Goal: Find specific page/section: Find specific page/section

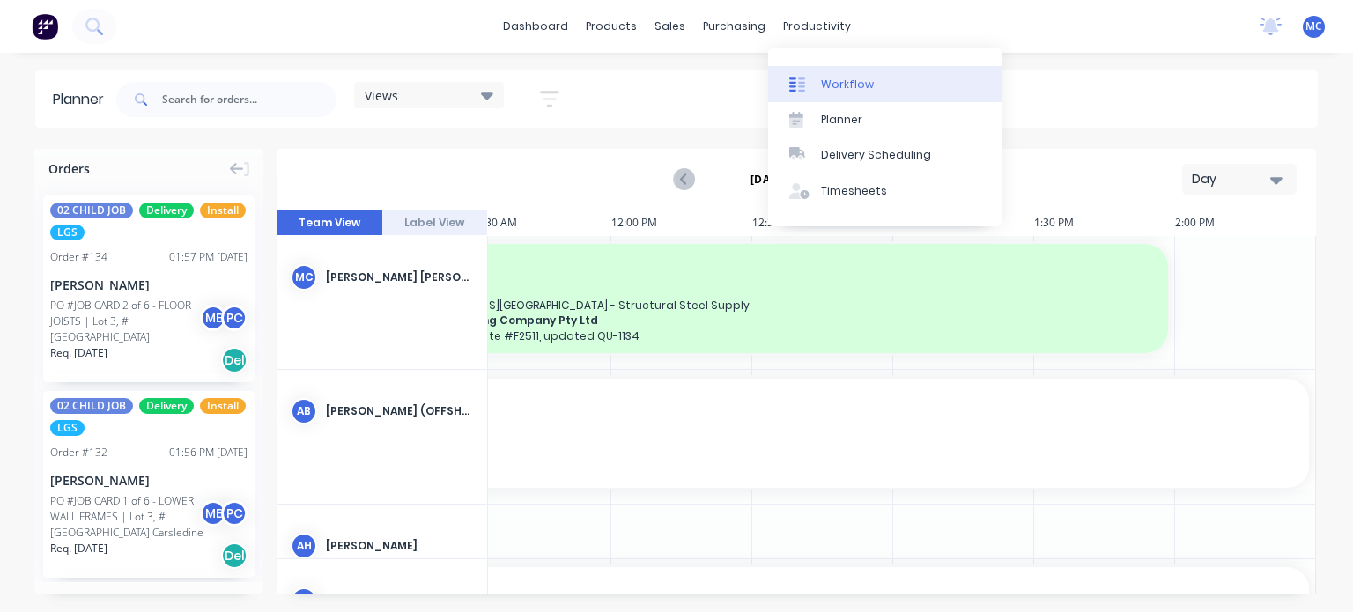
click at [808, 78] on div at bounding box center [802, 85] width 26 height 16
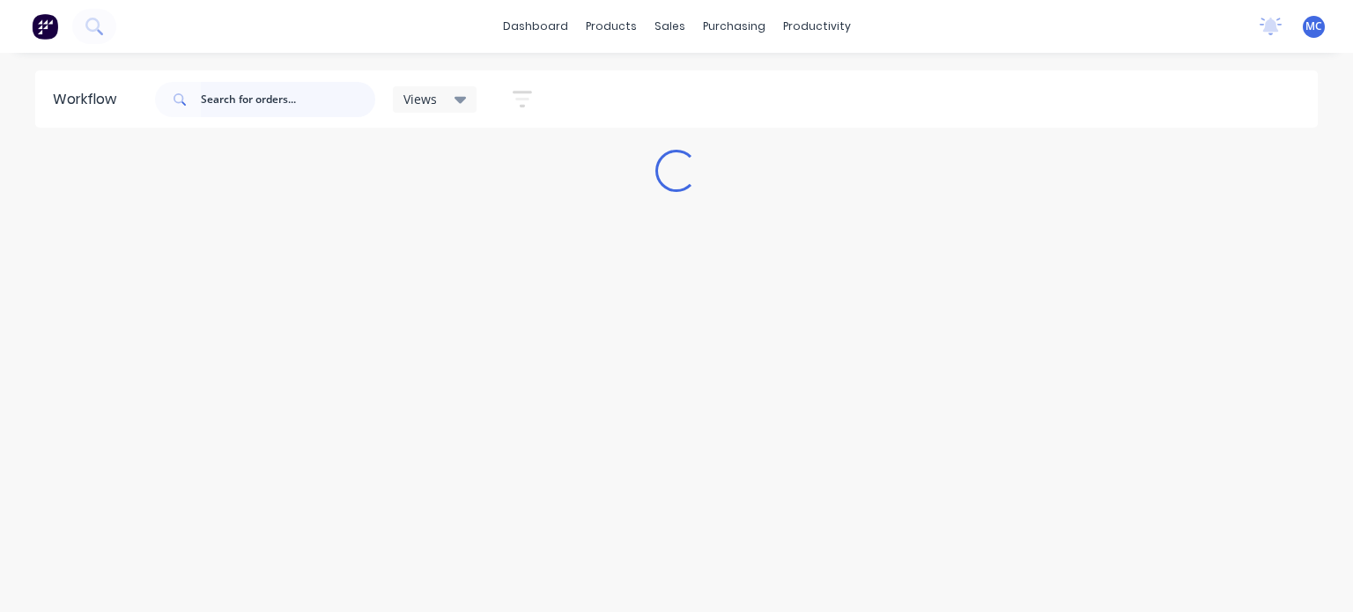
click at [268, 107] on input "text" at bounding box center [288, 99] width 174 height 35
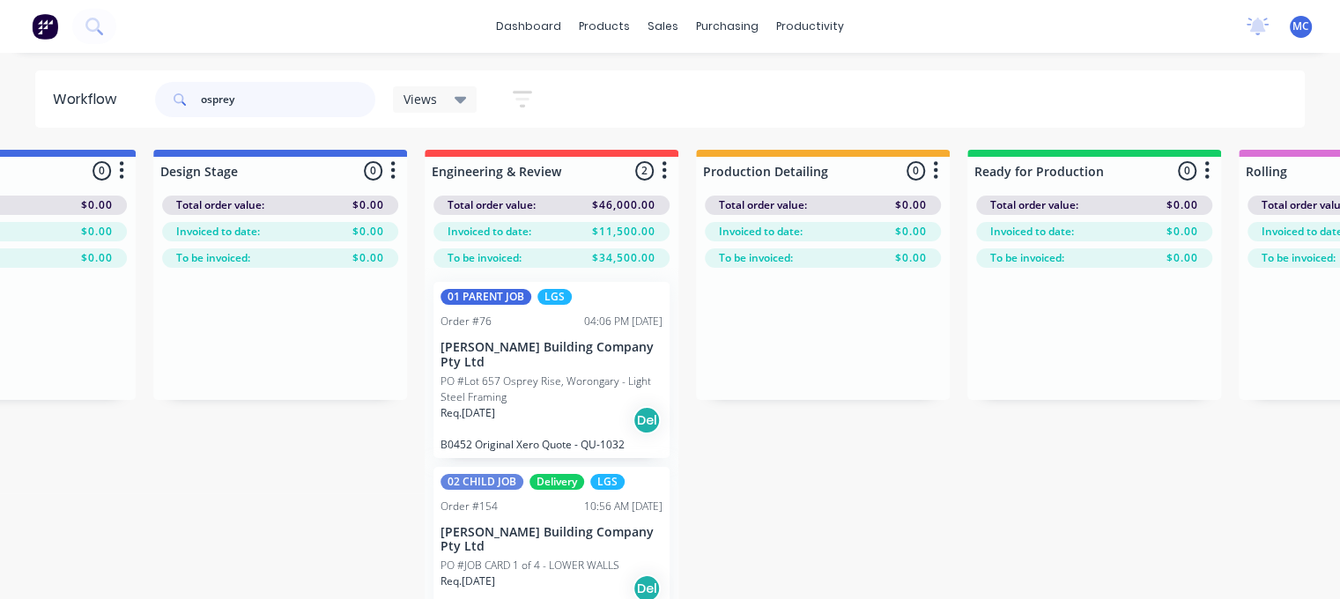
scroll to position [25, 699]
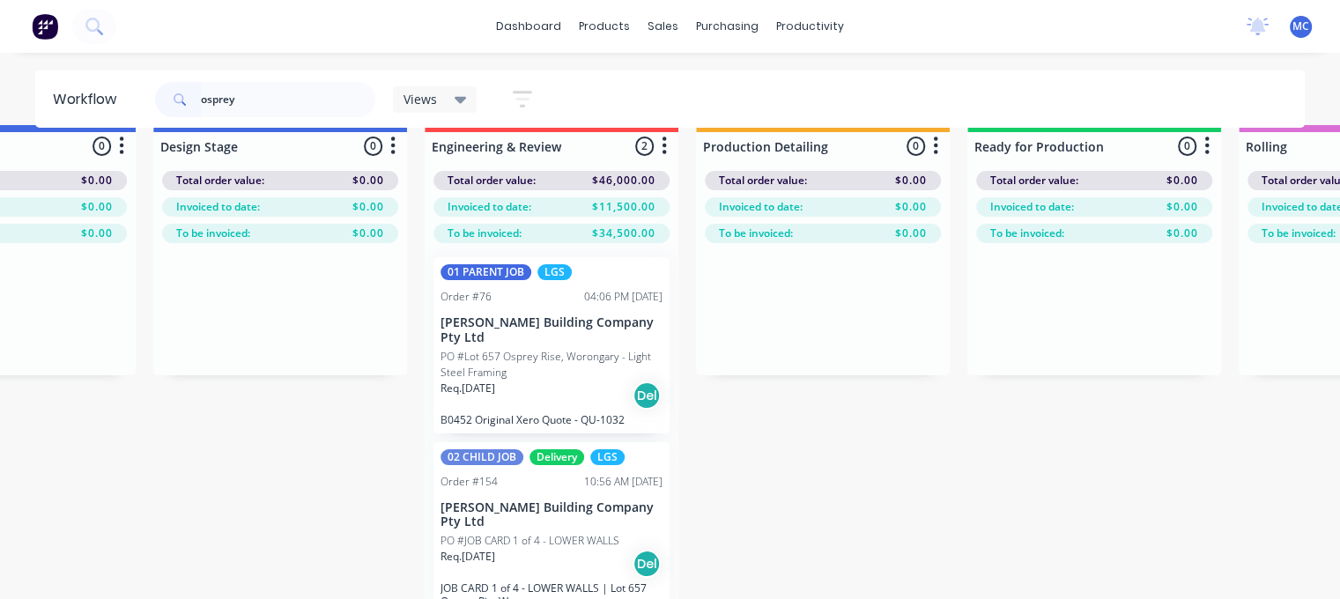
click at [565, 351] on p "PO #Lot 657 Osprey Rise, Worongary - Light Steel Framing" at bounding box center [552, 365] width 222 height 32
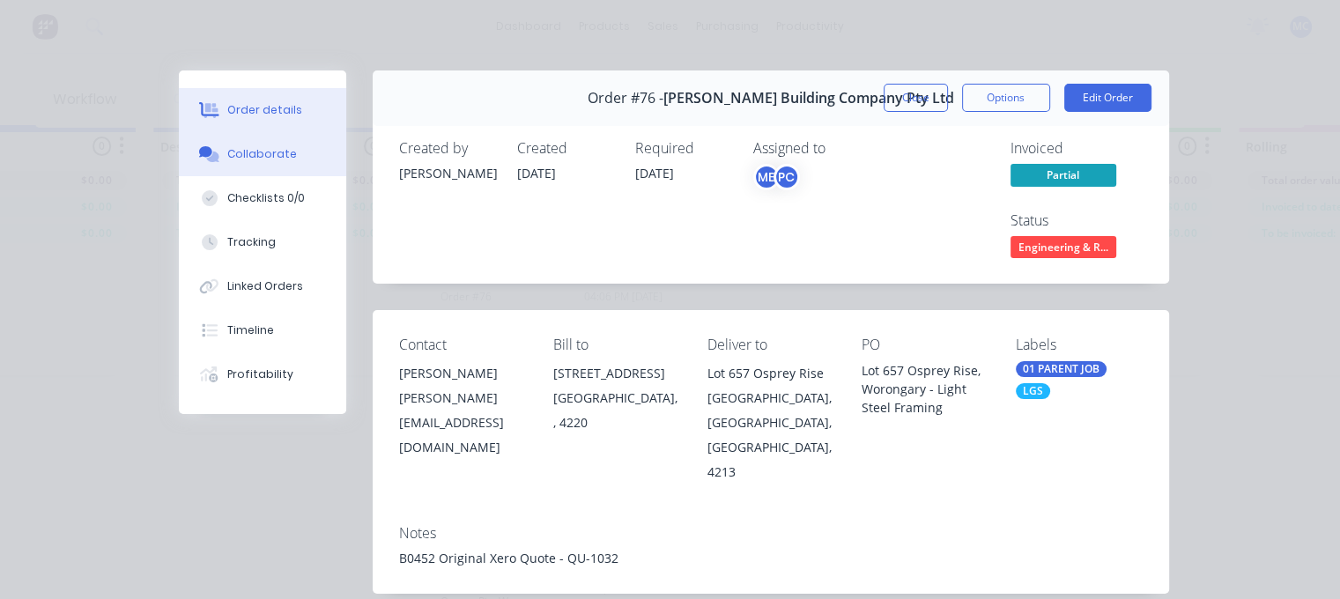
click at [230, 155] on div "Collaborate" at bounding box center [262, 154] width 70 height 16
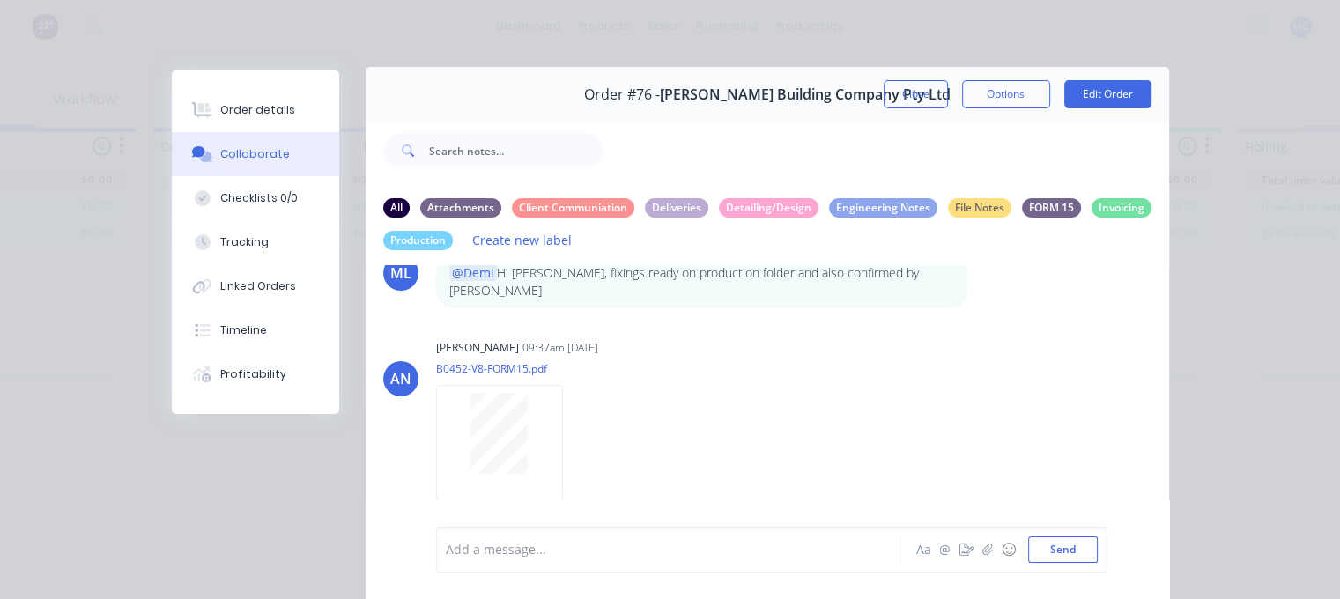
scroll to position [0, 0]
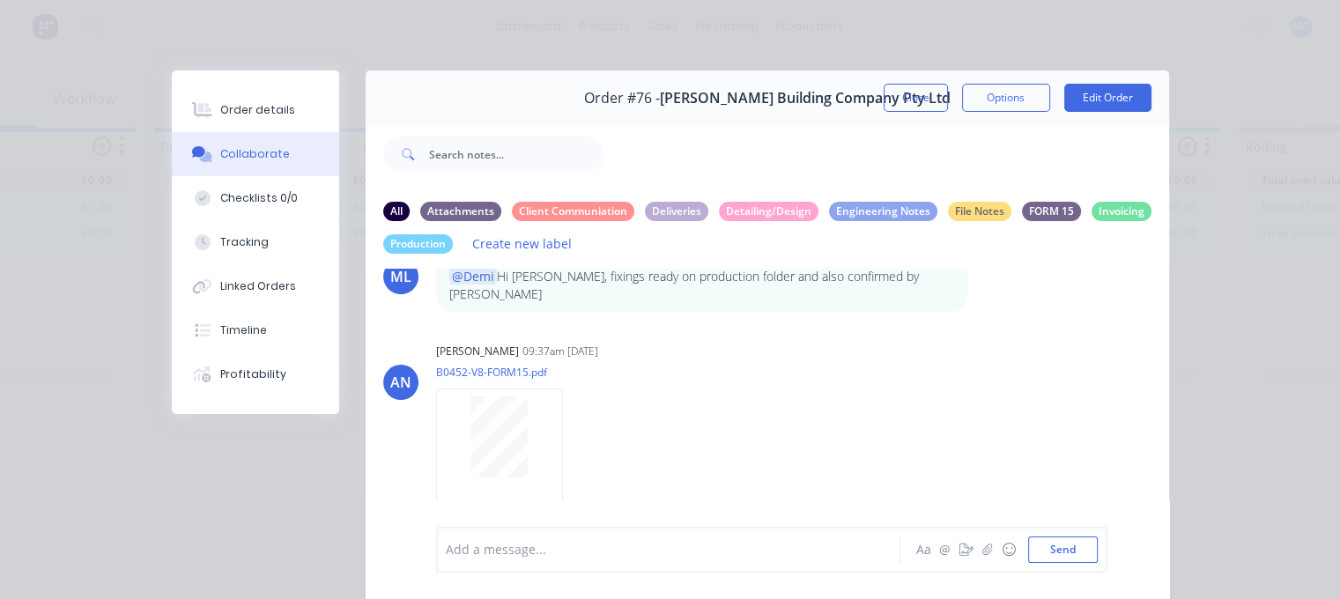
drag, startPoint x: 919, startPoint y: 89, endPoint x: 896, endPoint y: 107, distance: 28.9
click at [923, 89] on button "Close" at bounding box center [916, 98] width 64 height 28
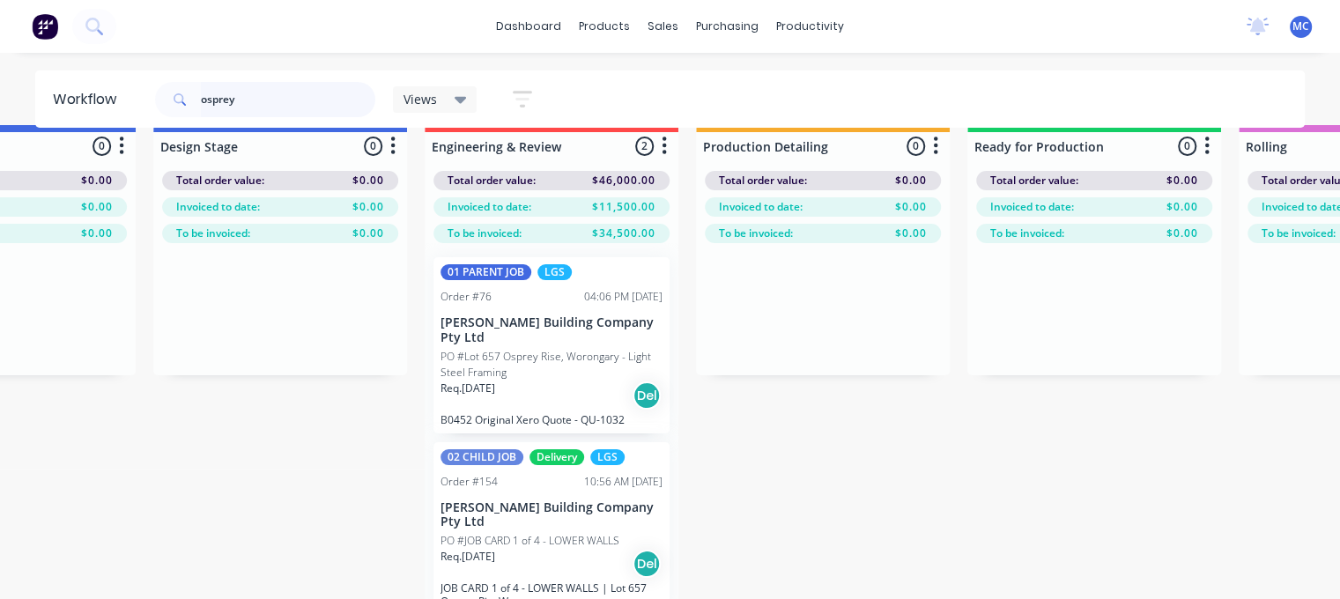
drag, startPoint x: 303, startPoint y: 94, endPoint x: 116, endPoint y: 108, distance: 187.3
click at [117, 108] on header "Workflow osprey Views Save new view None (Default) edit [PERSON_NAME]'s View ed…" at bounding box center [670, 98] width 1271 height 57
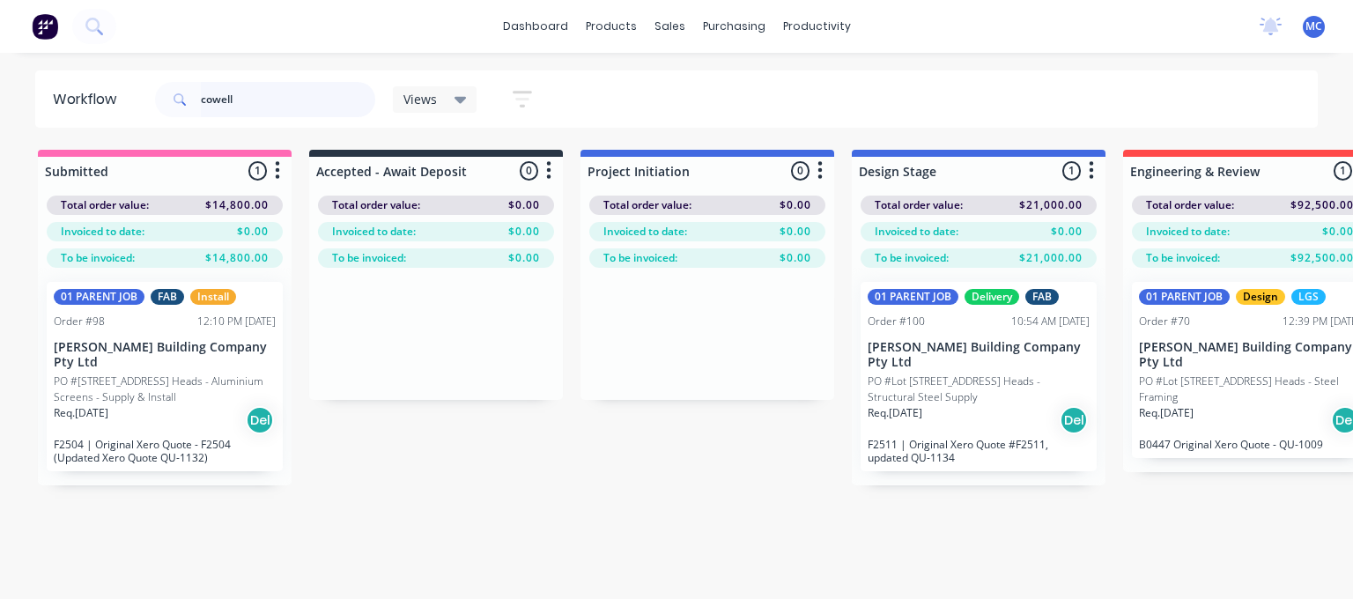
drag, startPoint x: 253, startPoint y: 100, endPoint x: 53, endPoint y: 56, distance: 205.0
click at [61, 63] on div "dashboard products sales purchasing productivity dashboard products Product Cat…" at bounding box center [676, 246] width 1353 height 493
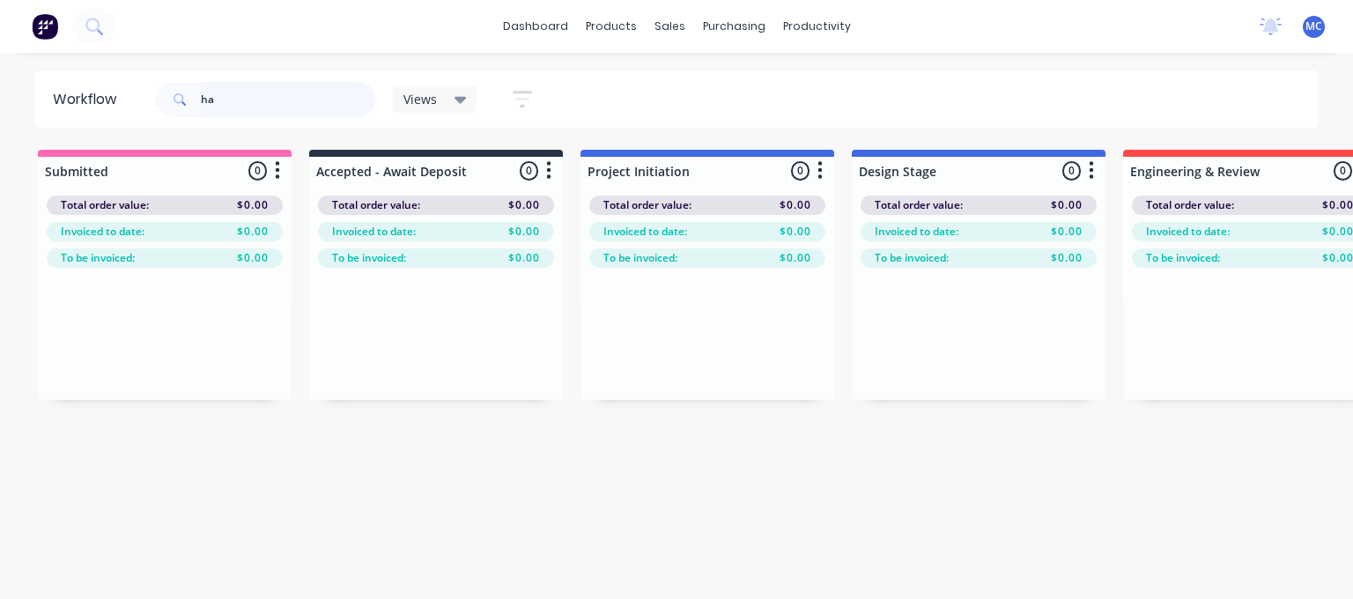
type input "h"
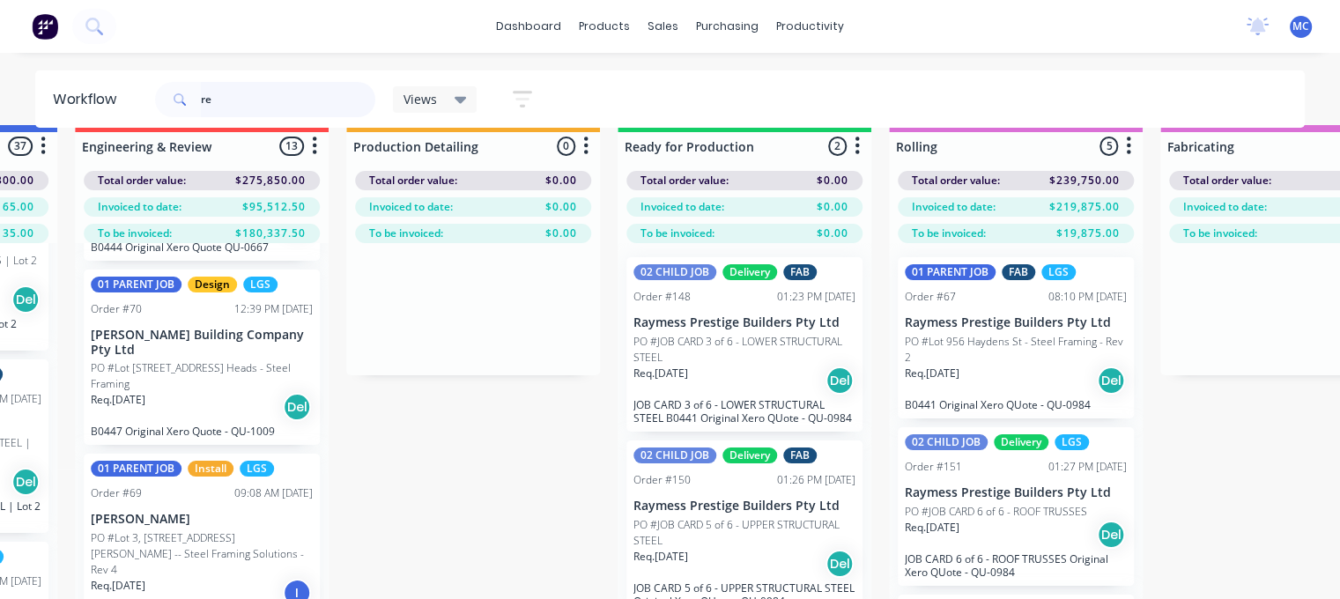
scroll to position [70, 1049]
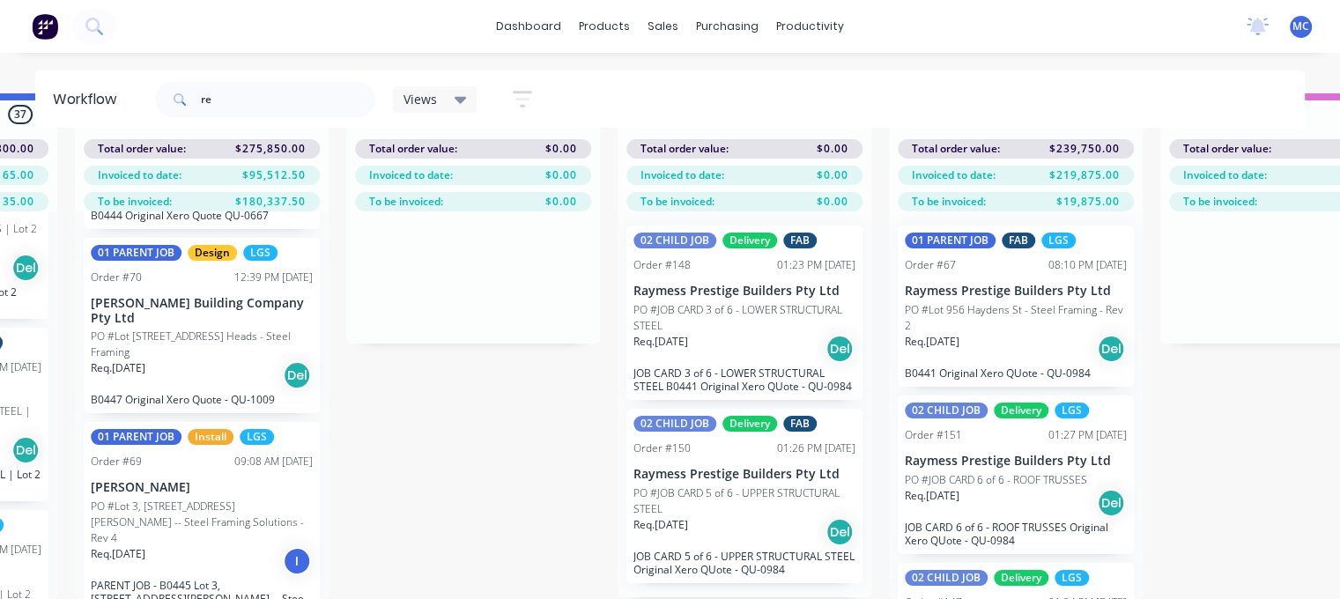
click at [983, 334] on div "Req. [DATE] Del" at bounding box center [1016, 349] width 222 height 30
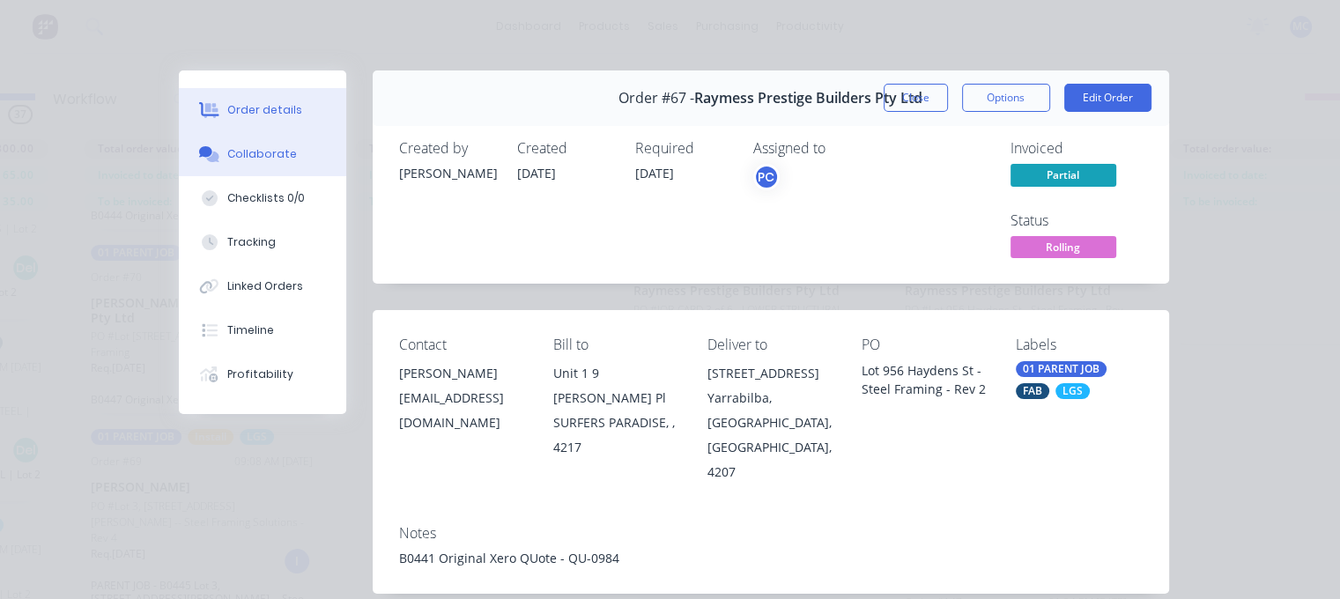
click at [256, 165] on button "Collaborate" at bounding box center [262, 154] width 167 height 44
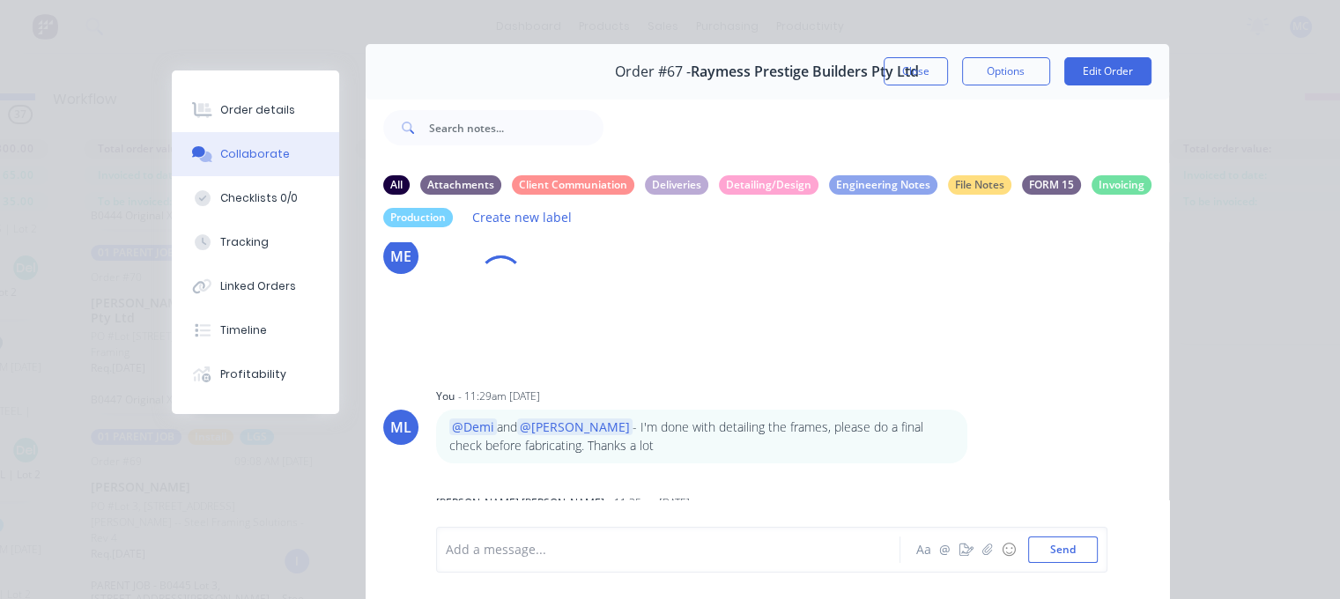
scroll to position [0, 0]
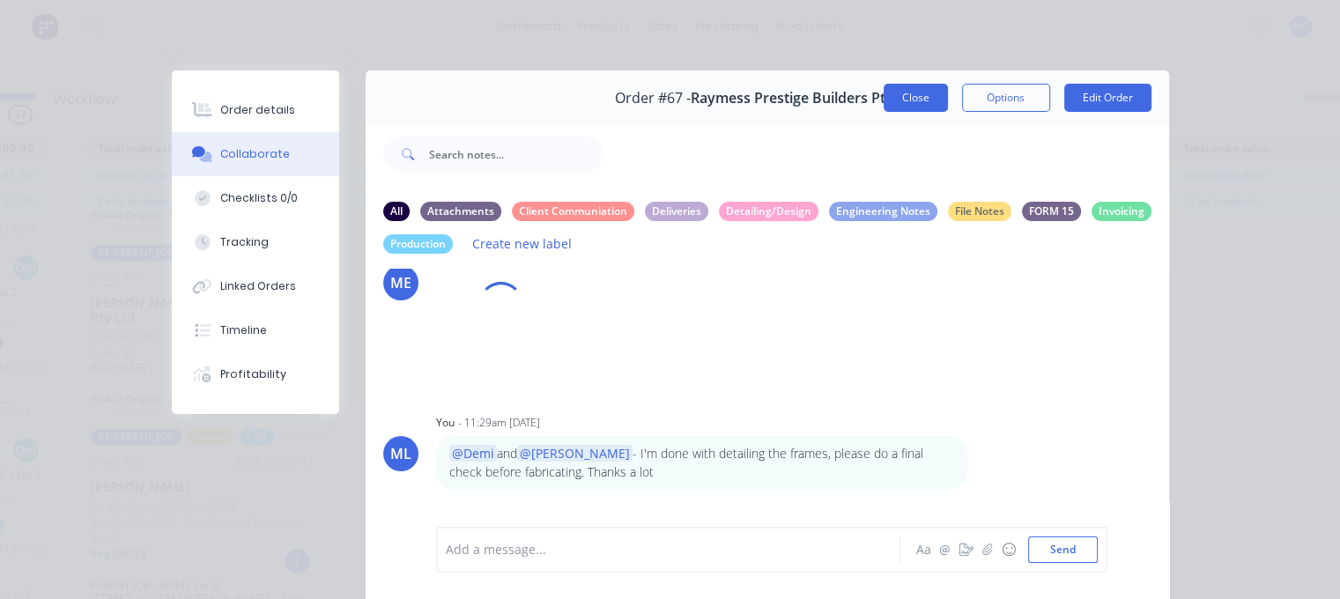
click at [916, 100] on button "Close" at bounding box center [916, 98] width 64 height 28
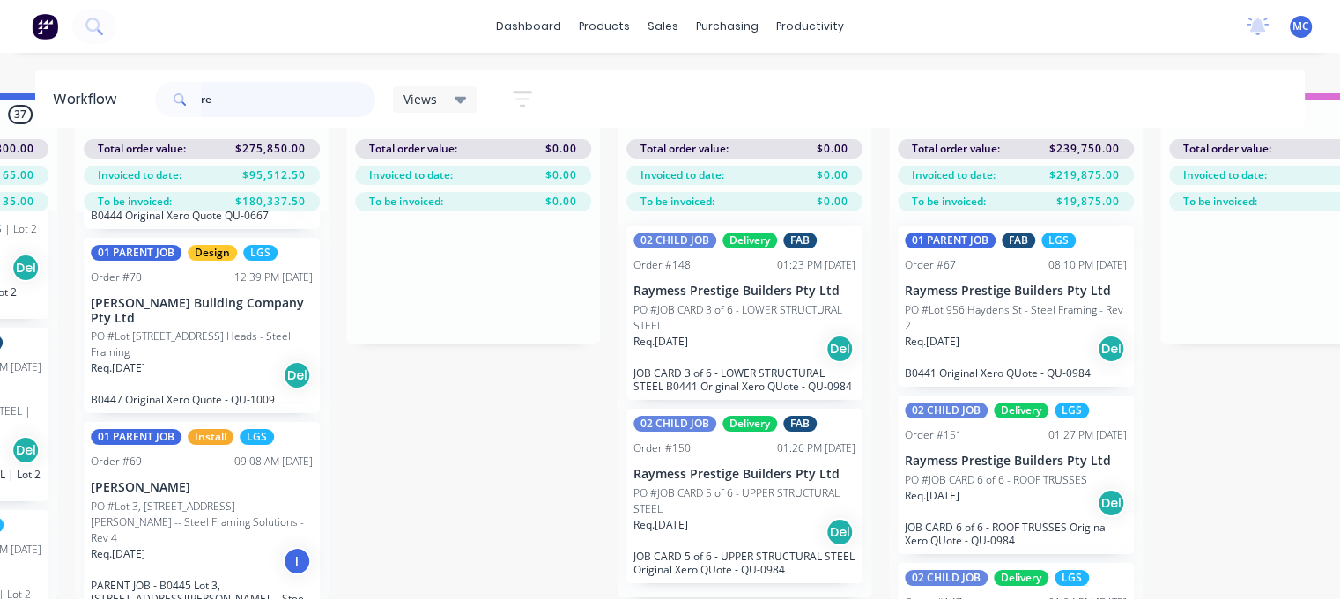
drag, startPoint x: 227, startPoint y: 99, endPoint x: 49, endPoint y: 88, distance: 178.3
click at [56, 88] on header "Workflow re Views Save new view None (Default) edit [PERSON_NAME]'s View edit […" at bounding box center [670, 98] width 1271 height 57
type input "119"
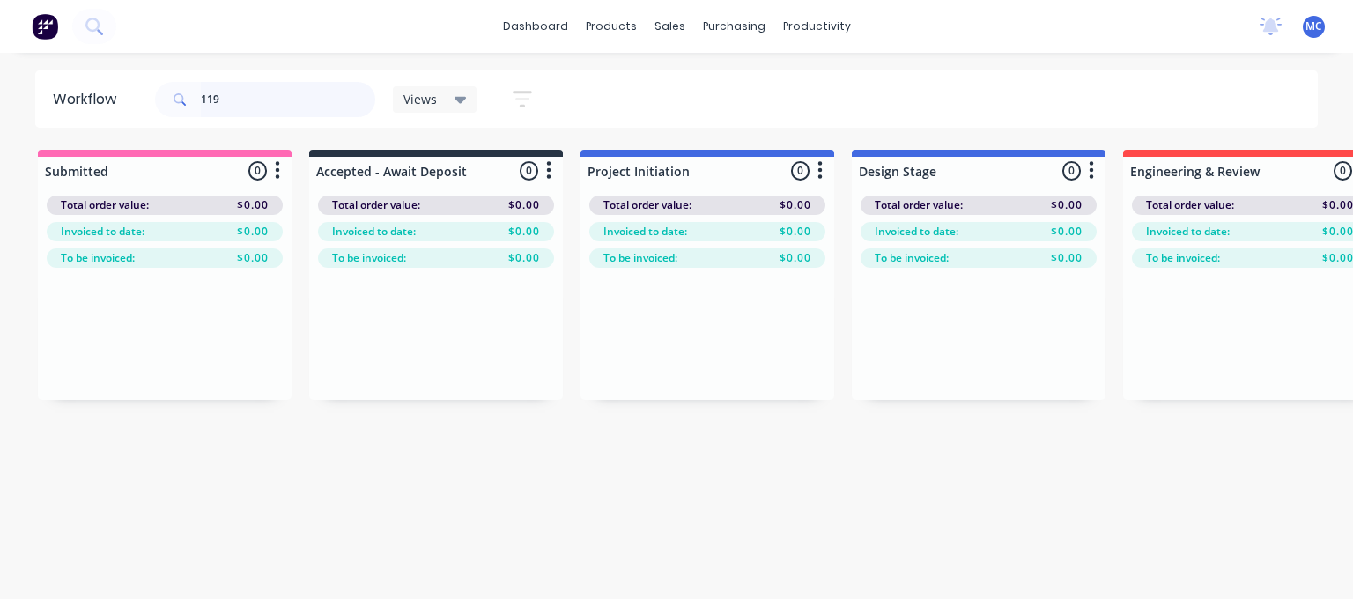
drag, startPoint x: 257, startPoint y: 93, endPoint x: 0, endPoint y: 46, distance: 261.5
click at [0, 77] on div "Workflow 119 Views Save new view None (Default) edit [PERSON_NAME]'s View edit …" at bounding box center [676, 98] width 1353 height 57
type input "order119"
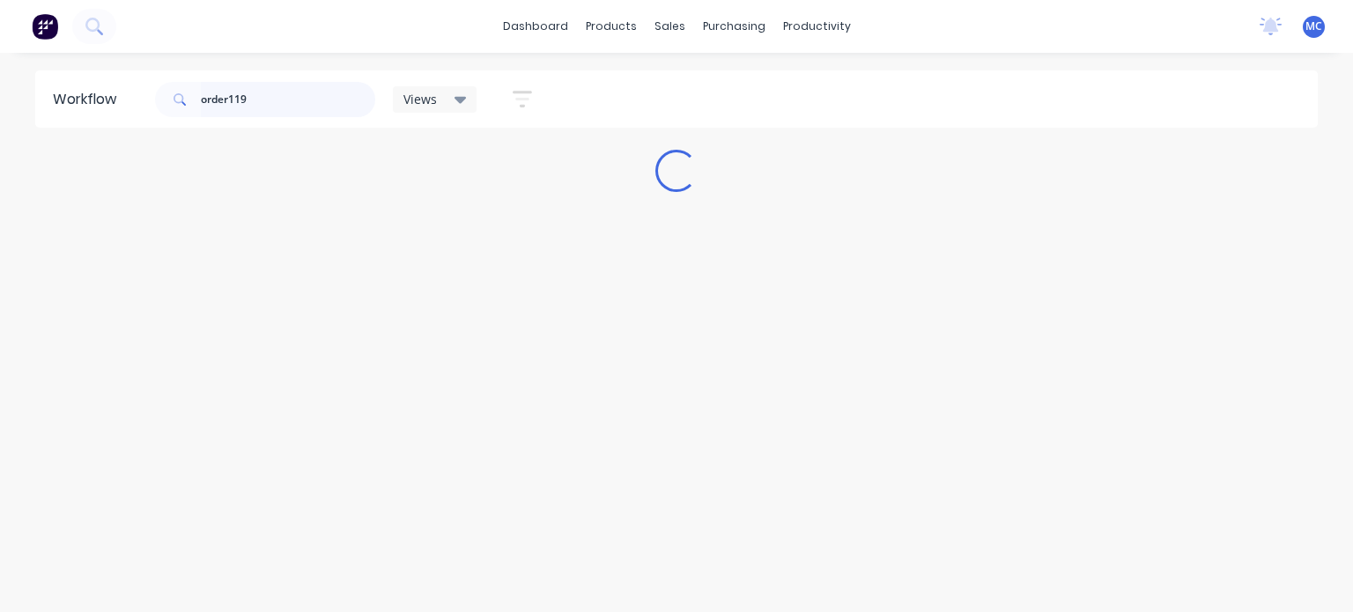
drag, startPoint x: 318, startPoint y: 99, endPoint x: 19, endPoint y: 70, distance: 301.0
click at [19, 70] on div "dashboard products sales purchasing productivity dashboard products Product Cat…" at bounding box center [676, 253] width 1353 height 507
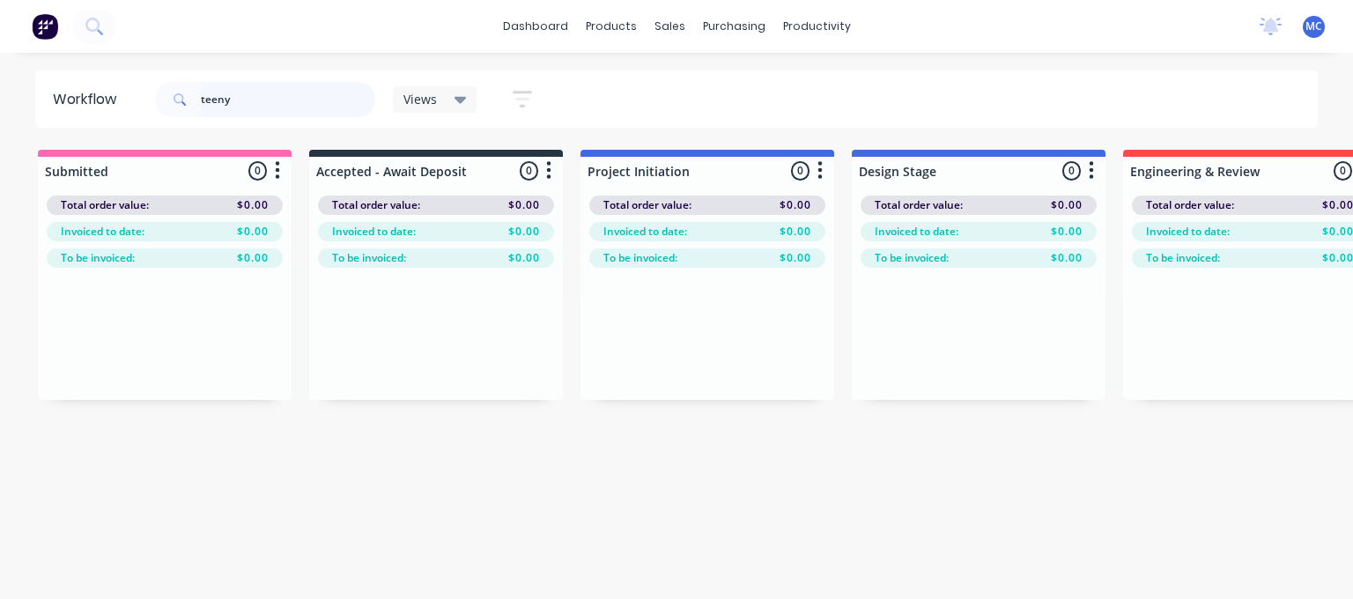
type input "teeny"
drag, startPoint x: 263, startPoint y: 105, endPoint x: 0, endPoint y: 75, distance: 265.2
click at [18, 93] on div "Workflow teeny Views Save new view None (Default) edit [PERSON_NAME]'s View edi…" at bounding box center [676, 98] width 1353 height 57
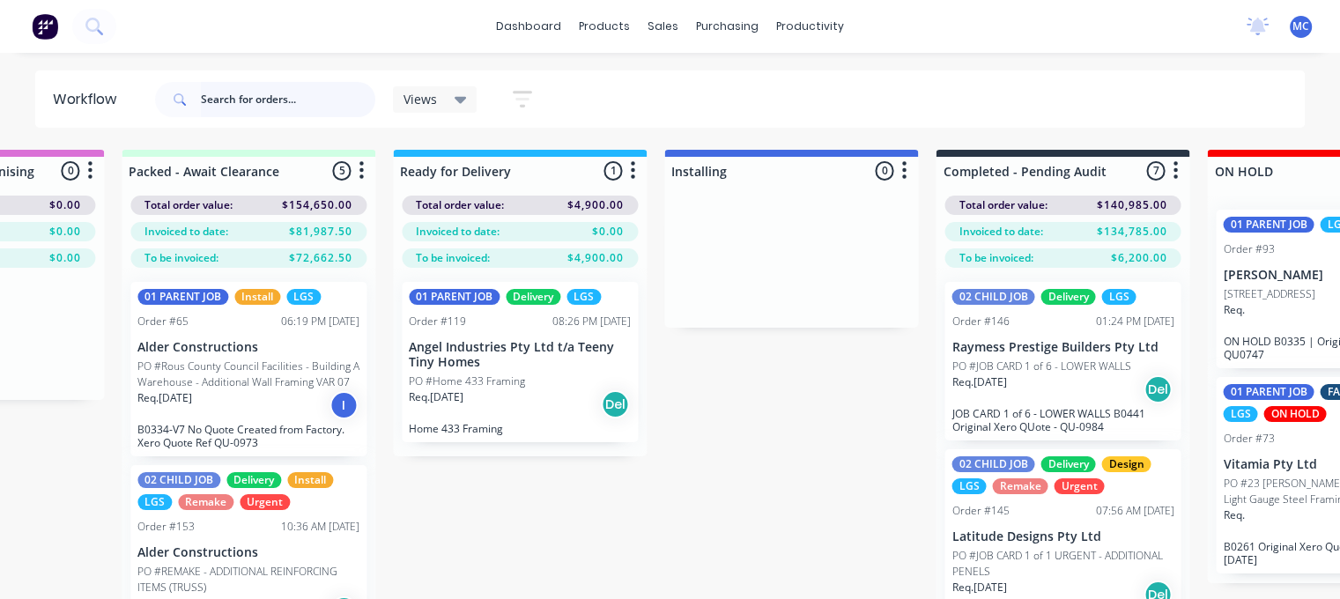
scroll to position [0, 2627]
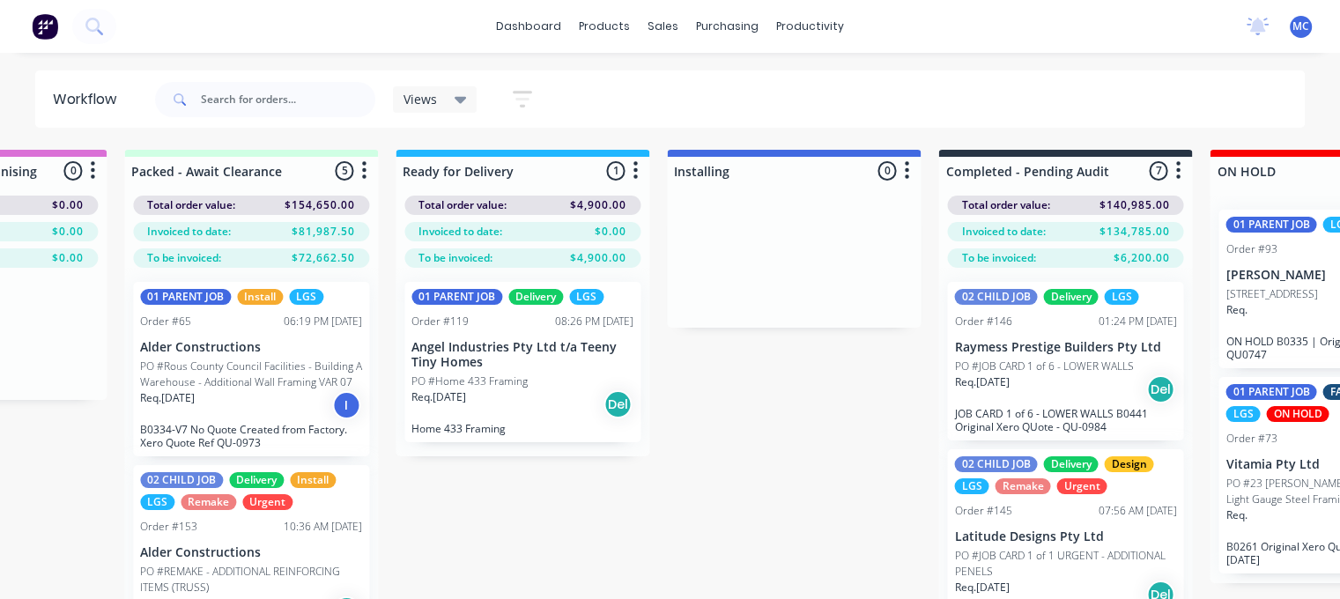
click at [451, 372] on div "01 PARENT JOB Delivery LGS Order #119 08:26 PM [DATE] Angel Industries Pty Ltd …" at bounding box center [522, 362] width 236 height 160
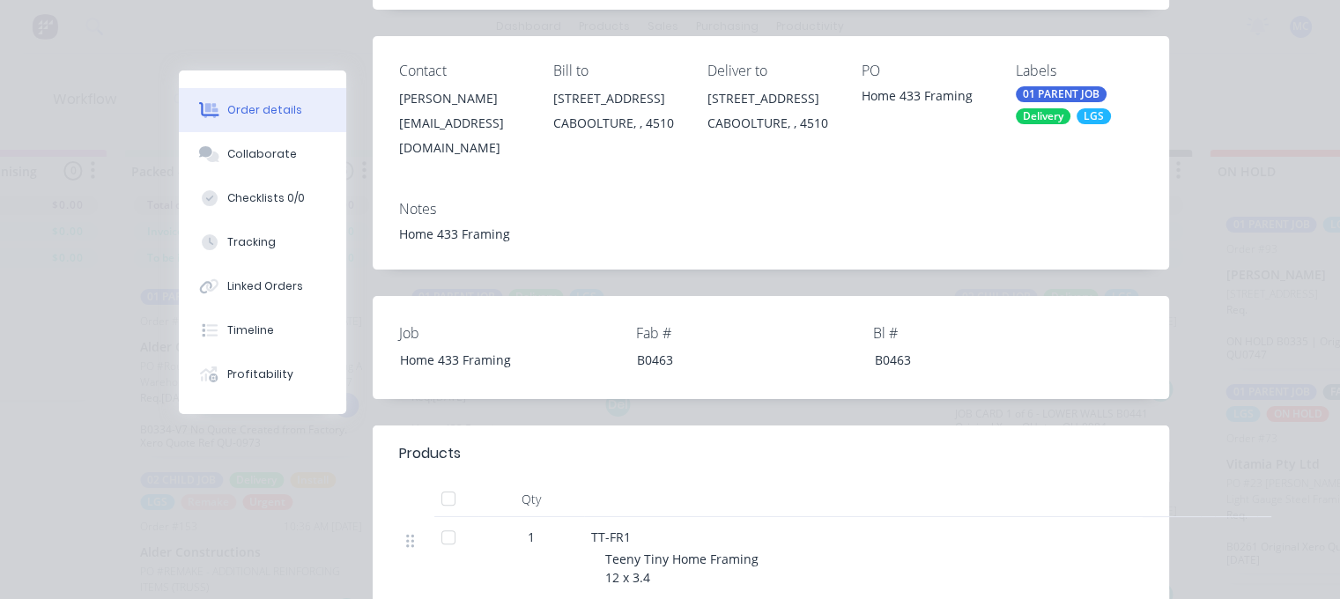
scroll to position [529, 0]
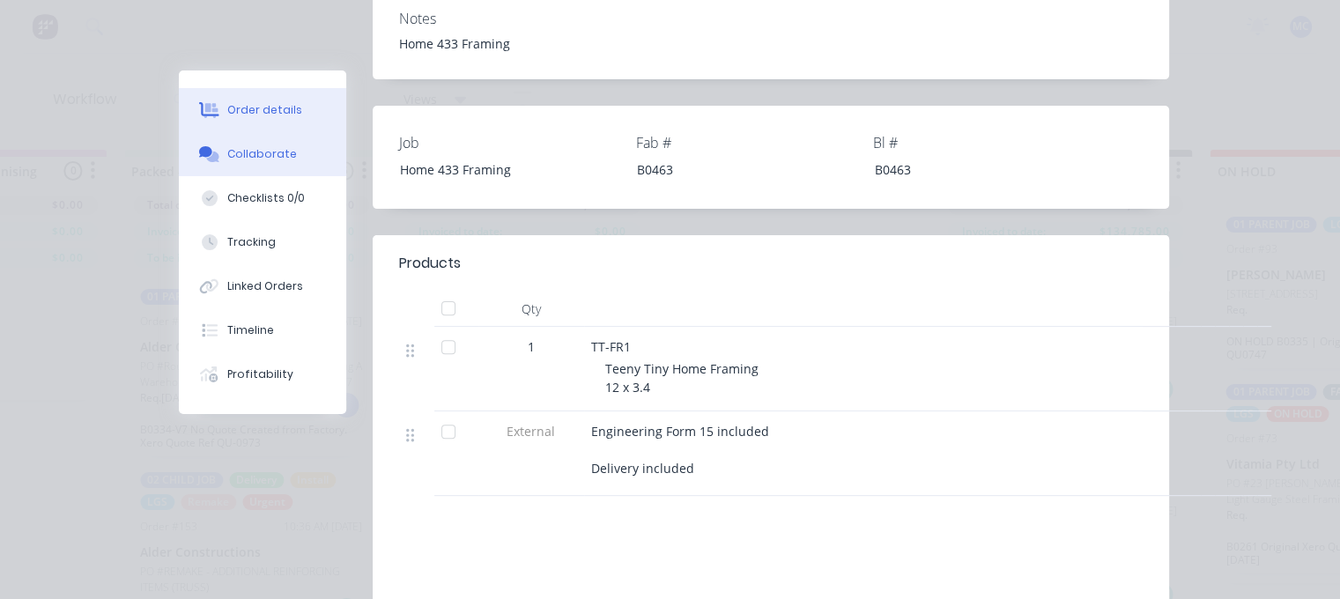
click at [277, 164] on button "Collaborate" at bounding box center [262, 154] width 167 height 44
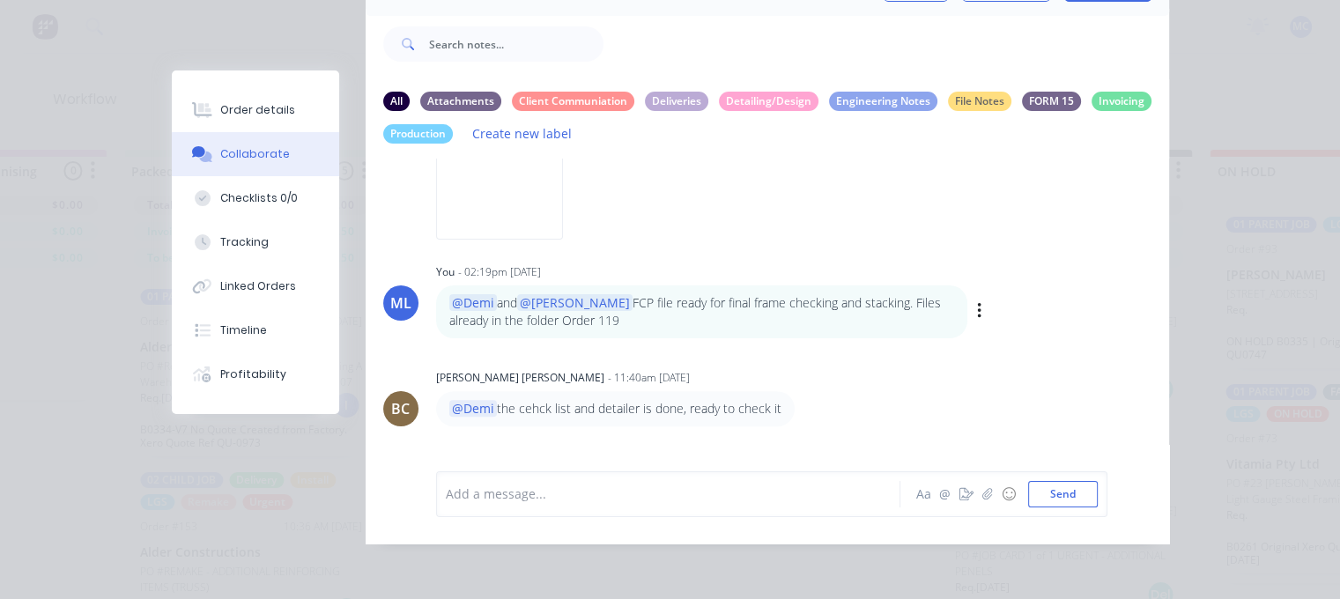
scroll to position [1012, 0]
